Goal: Task Accomplishment & Management: Use online tool/utility

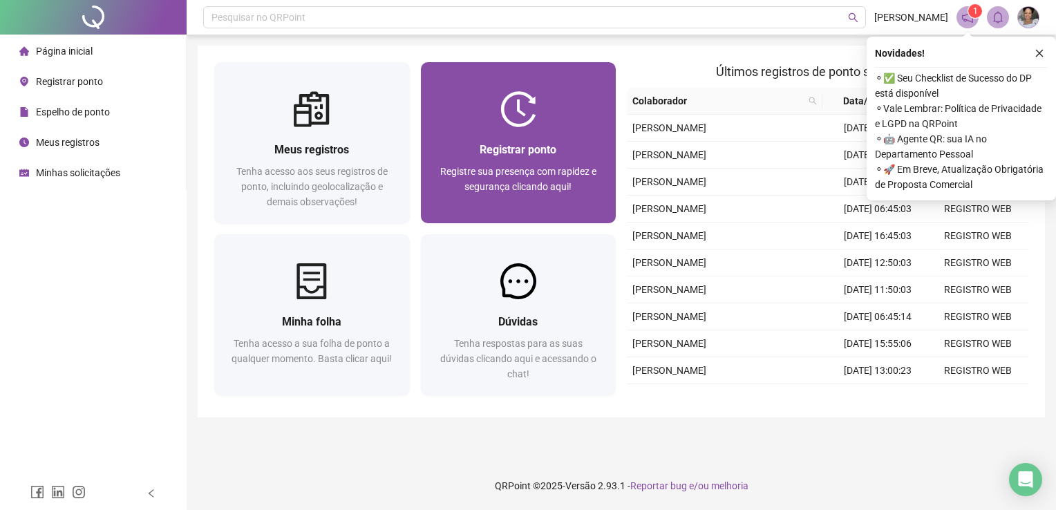
click at [550, 120] on div at bounding box center [519, 109] width 196 height 36
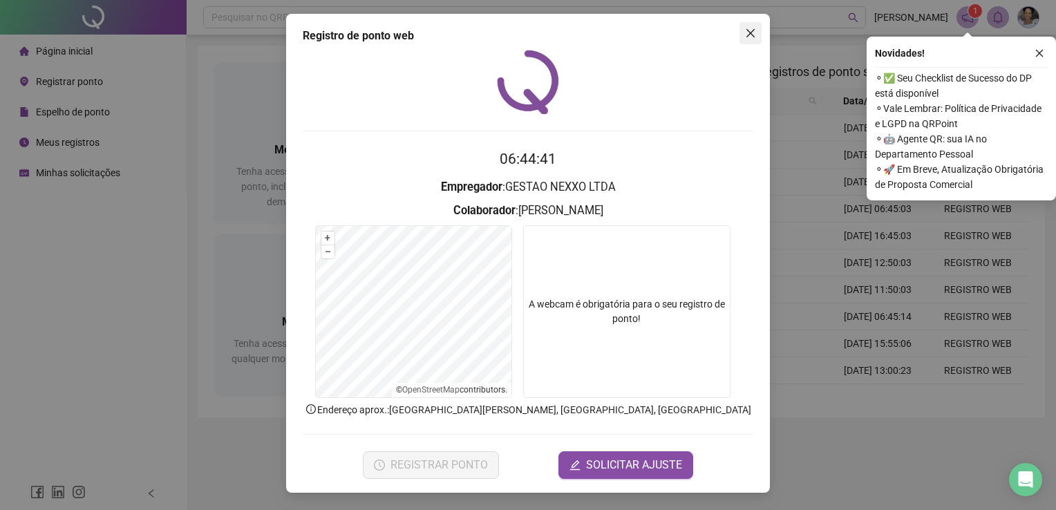
click at [751, 40] on button "Close" at bounding box center [751, 33] width 22 height 22
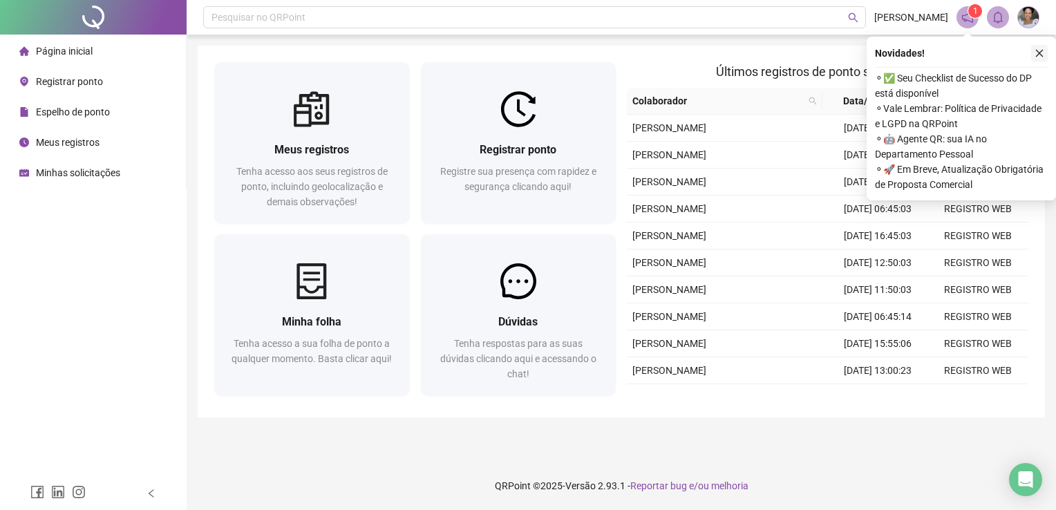
click at [1038, 54] on icon "close" at bounding box center [1040, 54] width 8 height 8
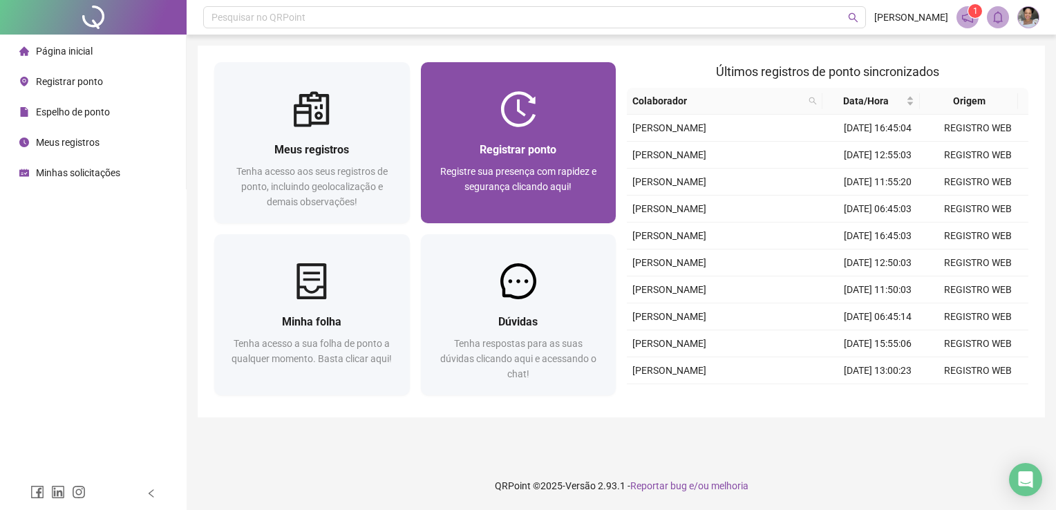
click at [573, 125] on div at bounding box center [519, 109] width 196 height 36
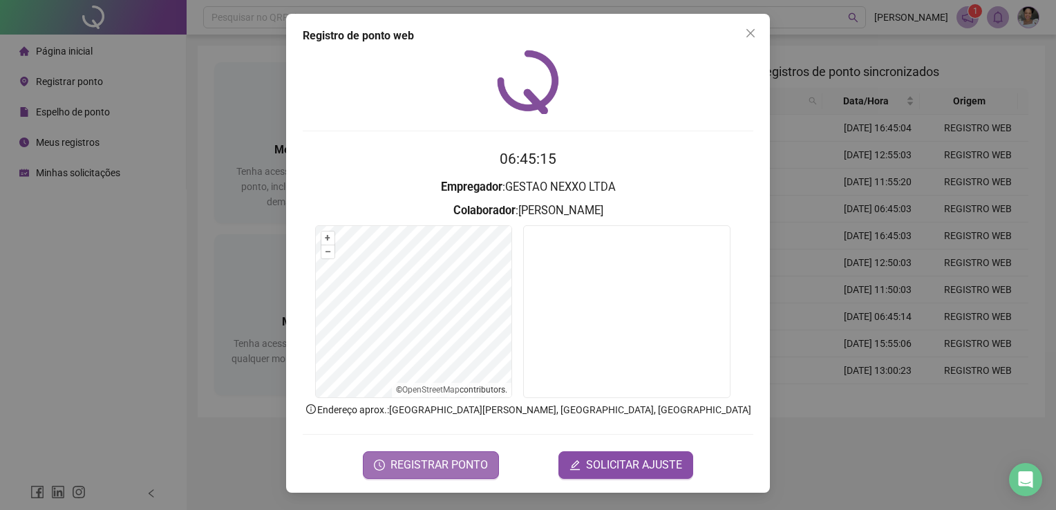
click at [431, 455] on button "REGISTRAR PONTO" at bounding box center [431, 465] width 136 height 28
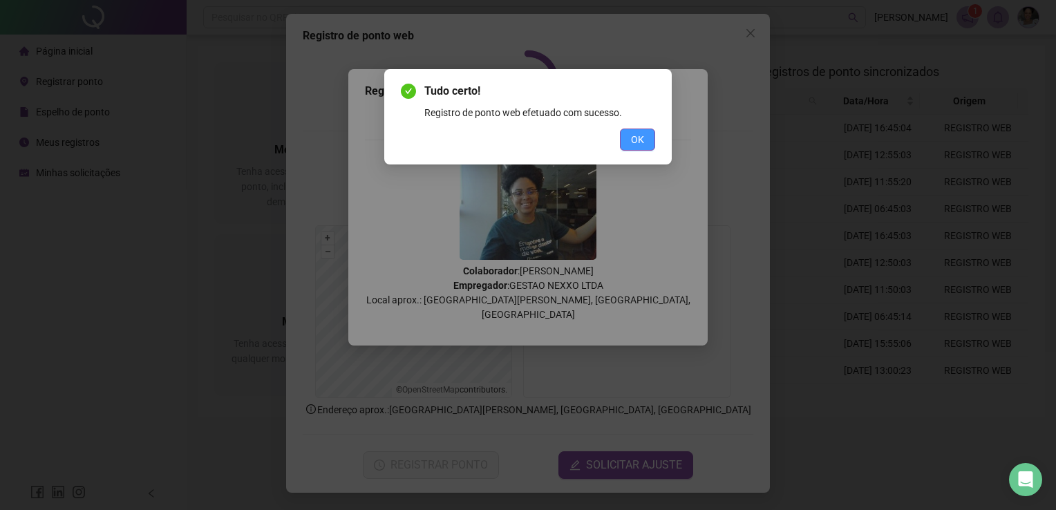
click at [644, 142] on span "OK" at bounding box center [637, 139] width 13 height 15
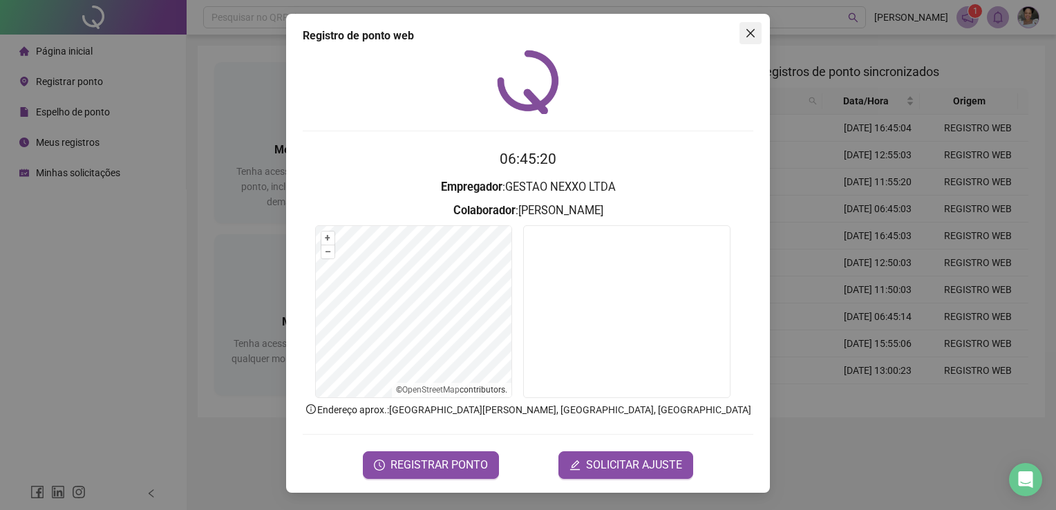
click at [751, 33] on icon "close" at bounding box center [750, 33] width 8 height 8
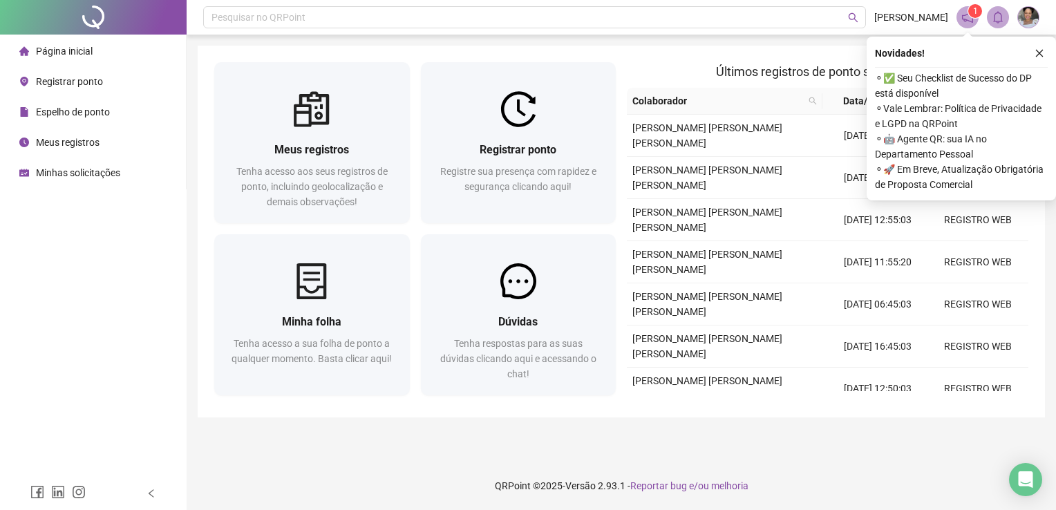
click at [1040, 48] on icon "close" at bounding box center [1040, 53] width 10 height 10
